Goal: Task Accomplishment & Management: Use online tool/utility

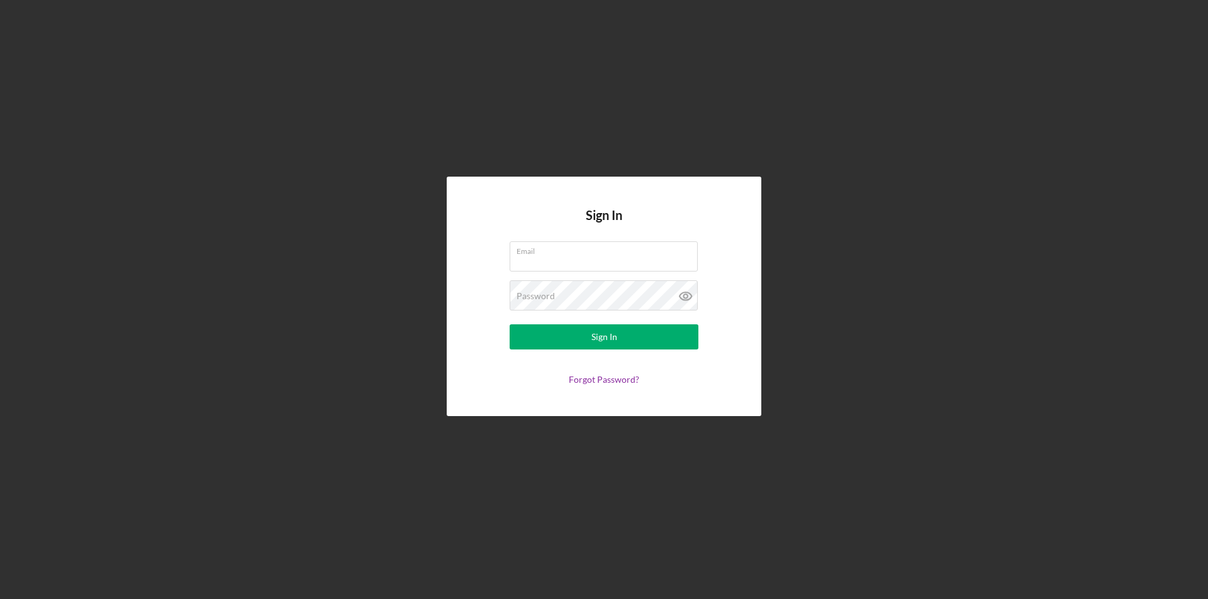
type input "[EMAIL_ADDRESS][PERSON_NAME][DOMAIN_NAME]"
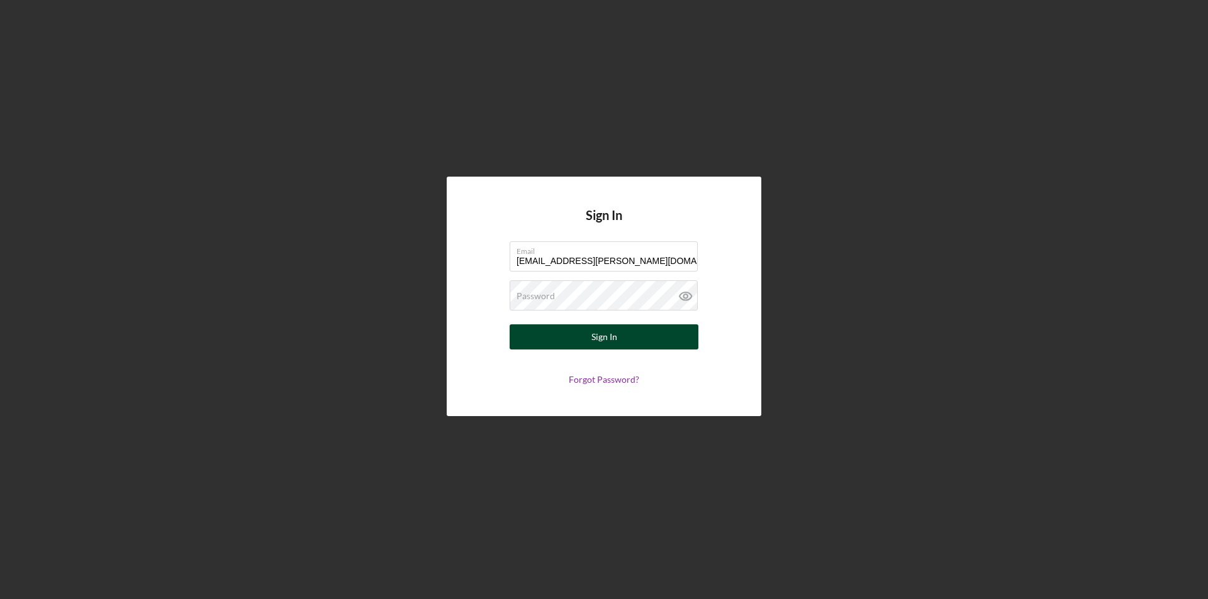
click at [545, 349] on form "Email [EMAIL_ADDRESS][PERSON_NAME][DOMAIN_NAME] Password Sign In Forgot Passwor…" at bounding box center [604, 313] width 252 height 143
click at [594, 336] on div "Sign In" at bounding box center [604, 337] width 26 height 25
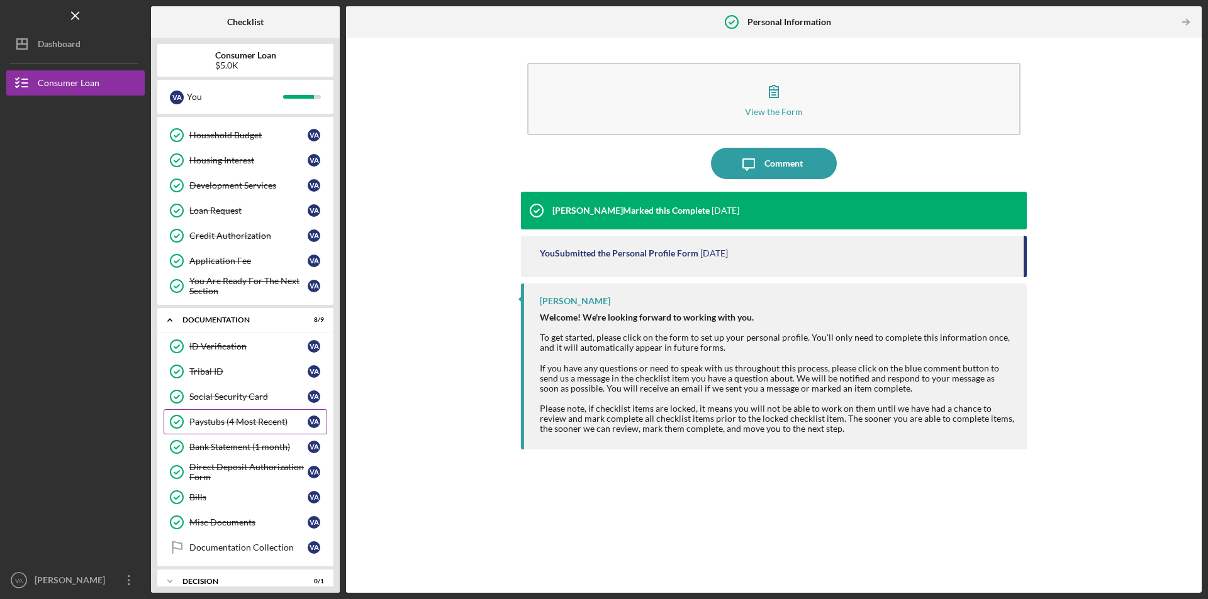
scroll to position [167, 0]
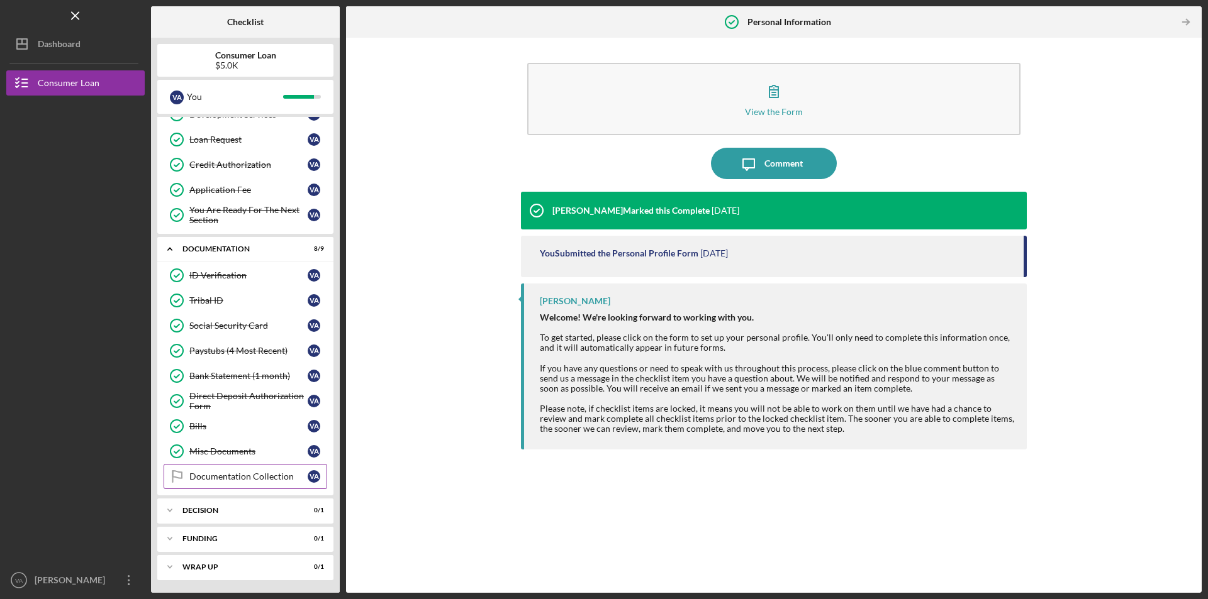
click at [247, 472] on div "Documentation Collection" at bounding box center [248, 477] width 118 height 10
